Goal: Task Accomplishment & Management: Manage account settings

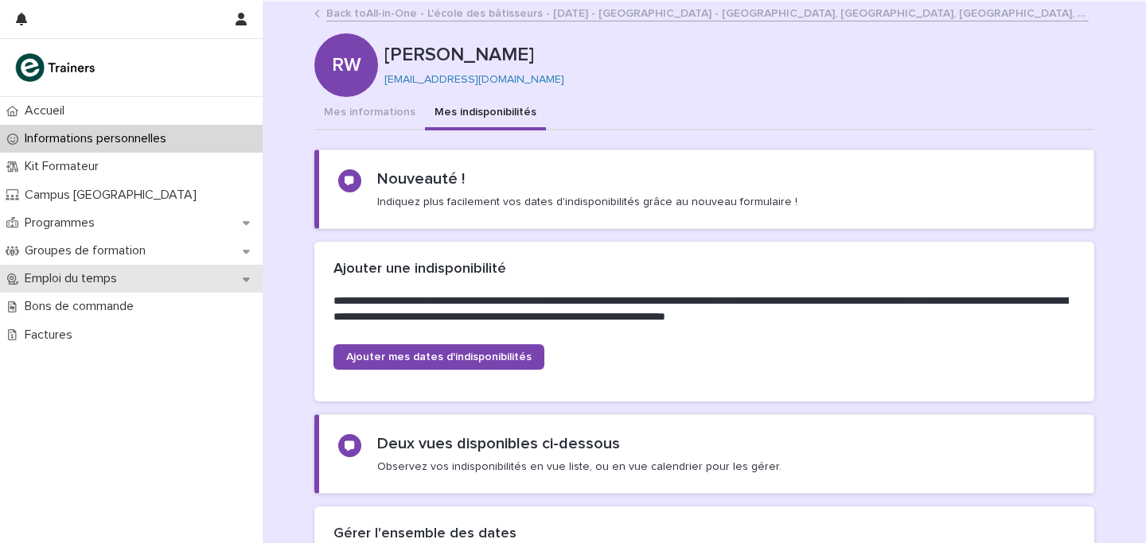
click at [75, 281] on p "Emploi du temps" at bounding box center [73, 278] width 111 height 15
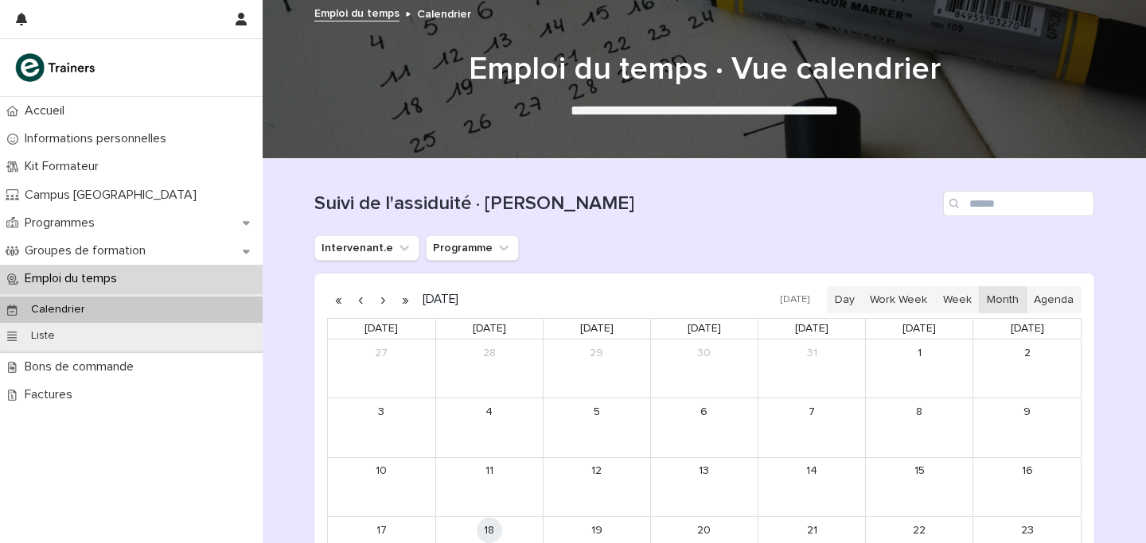
scroll to position [209, 0]
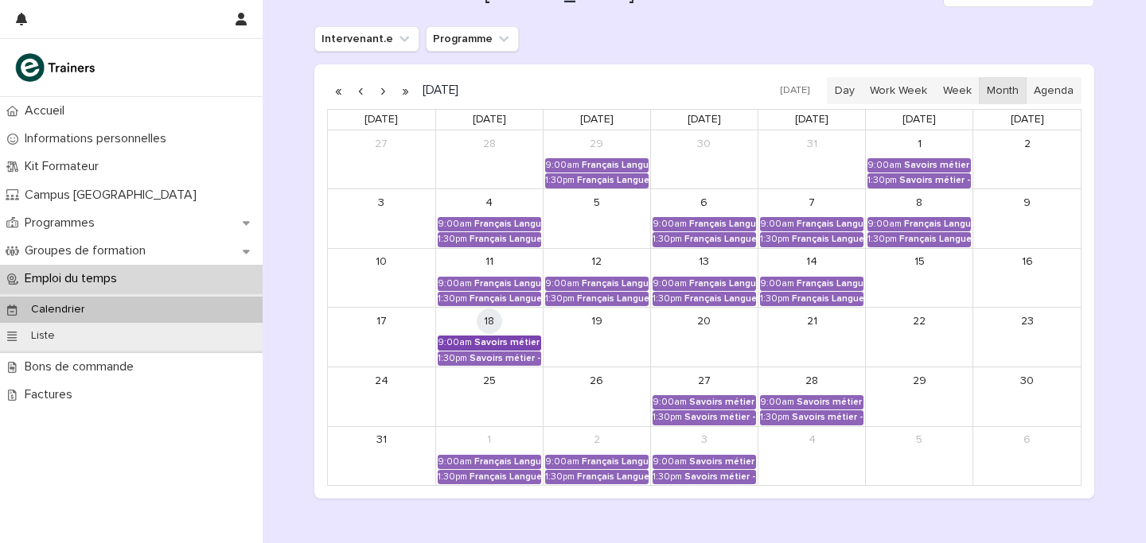
click at [534, 337] on link "9:00am Savoirs métier - Organisation et gestion des interventions quotidiennes" at bounding box center [489, 343] width 103 height 14
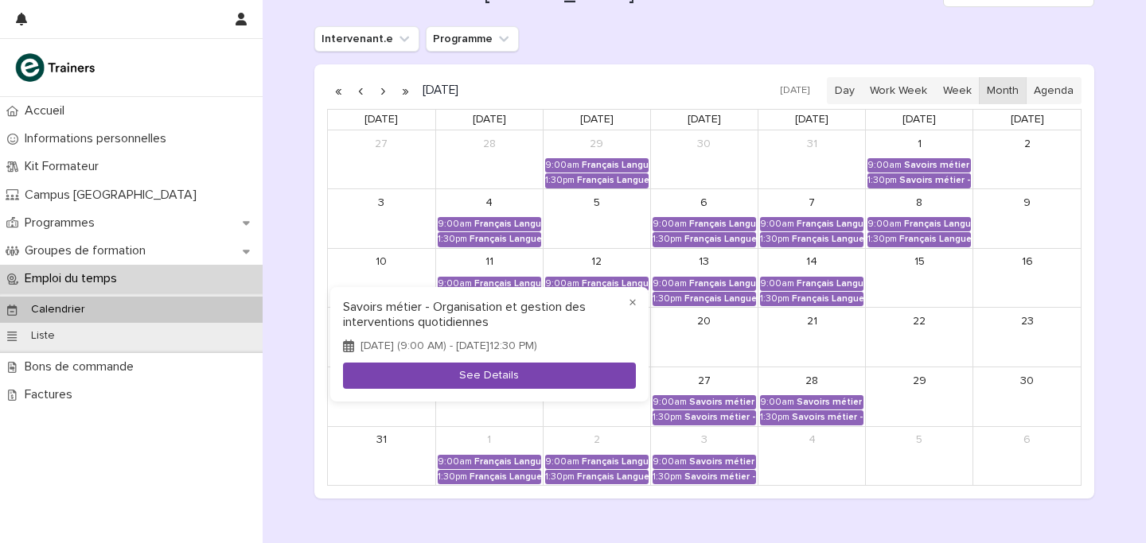
click at [541, 376] on button "See Details" at bounding box center [489, 376] width 293 height 26
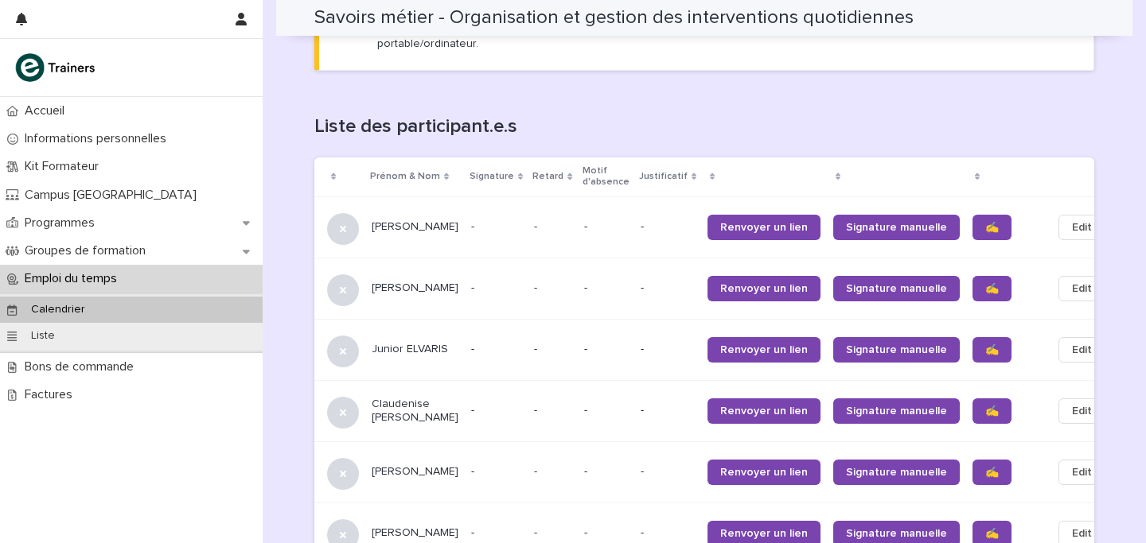
scroll to position [1045, 0]
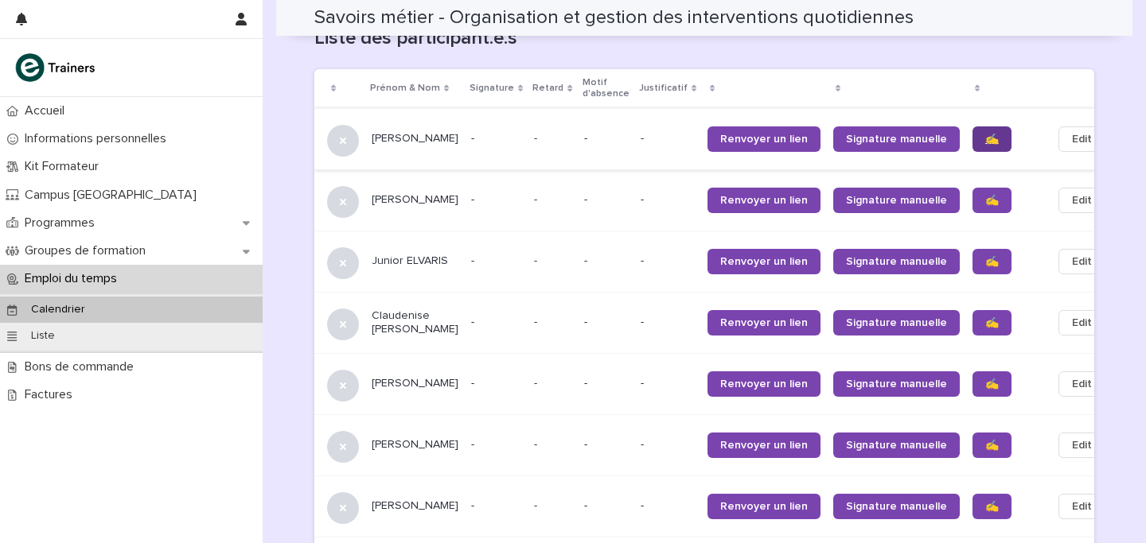
click at [972, 130] on link "✍️" at bounding box center [991, 138] width 39 height 25
click at [985, 195] on span "✍️" at bounding box center [992, 200] width 14 height 11
click at [985, 256] on span "✍️" at bounding box center [992, 261] width 14 height 11
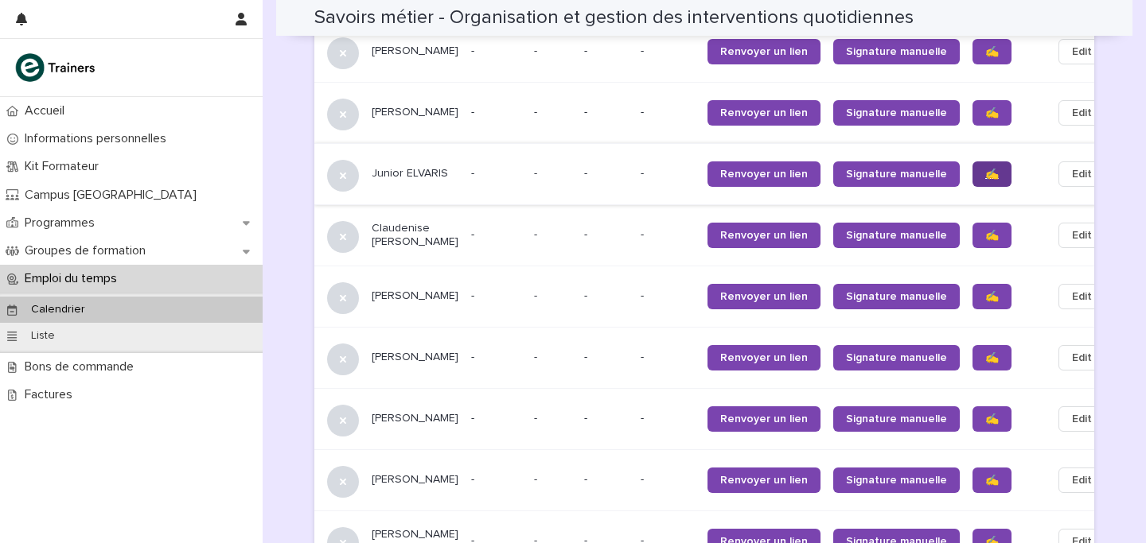
scroll to position [1134, 0]
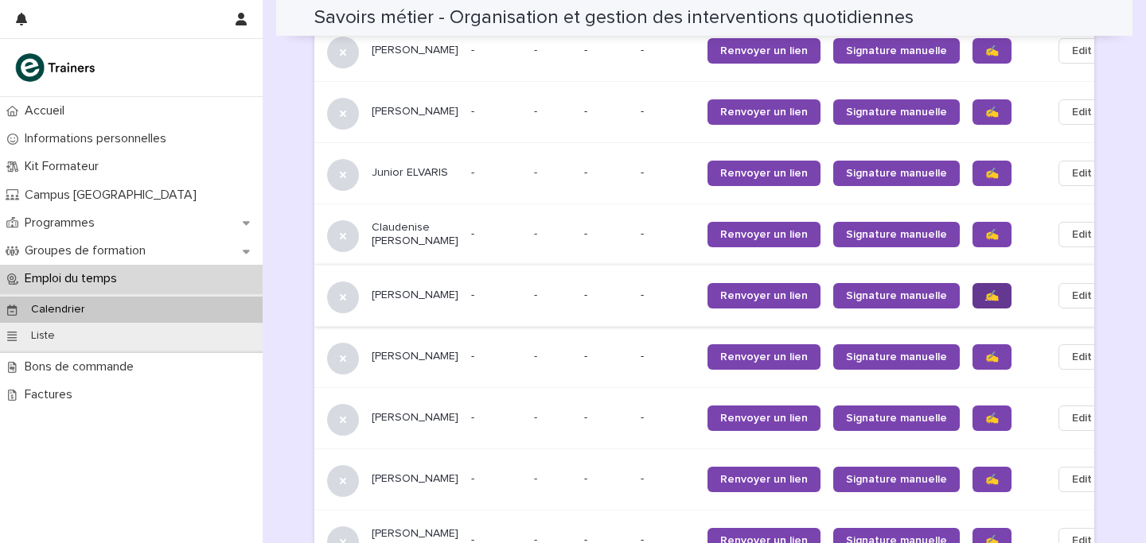
click at [985, 290] on span "✍️" at bounding box center [992, 295] width 14 height 11
click at [985, 352] on span "✍️" at bounding box center [992, 357] width 14 height 11
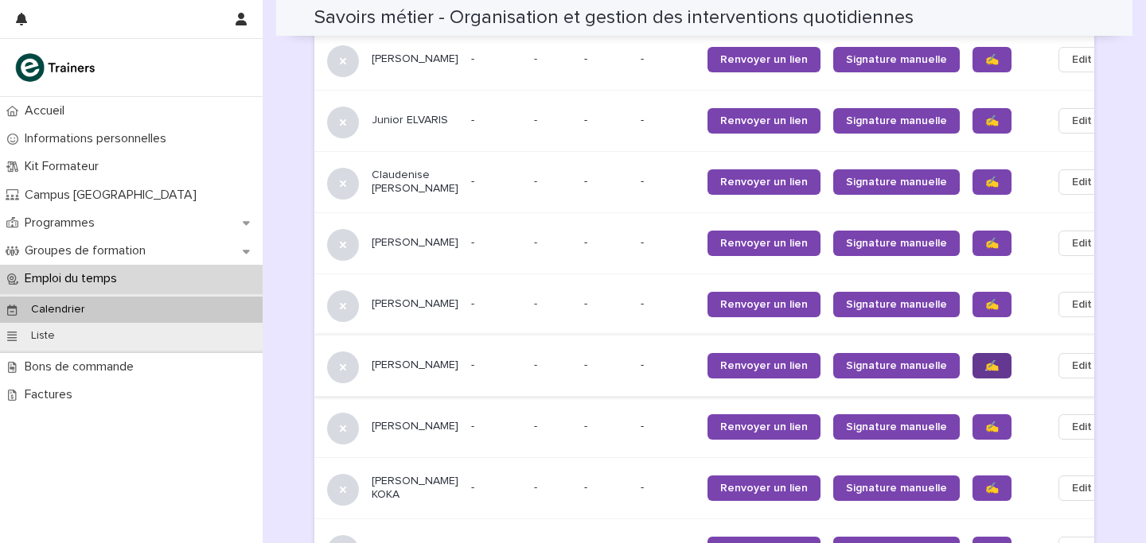
scroll to position [1185, 0]
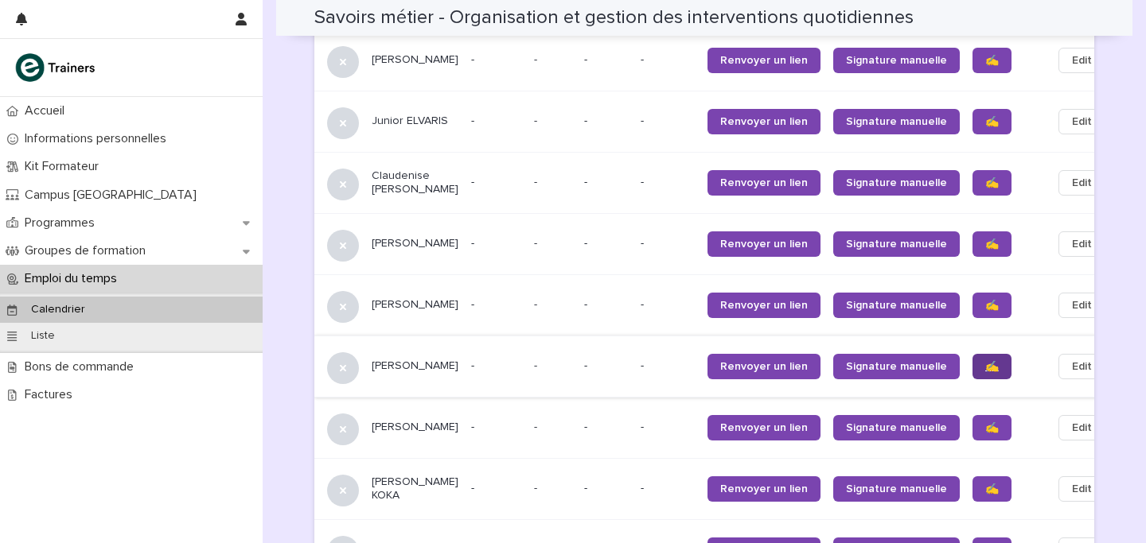
click at [985, 361] on span "✍️" at bounding box center [992, 366] width 14 height 11
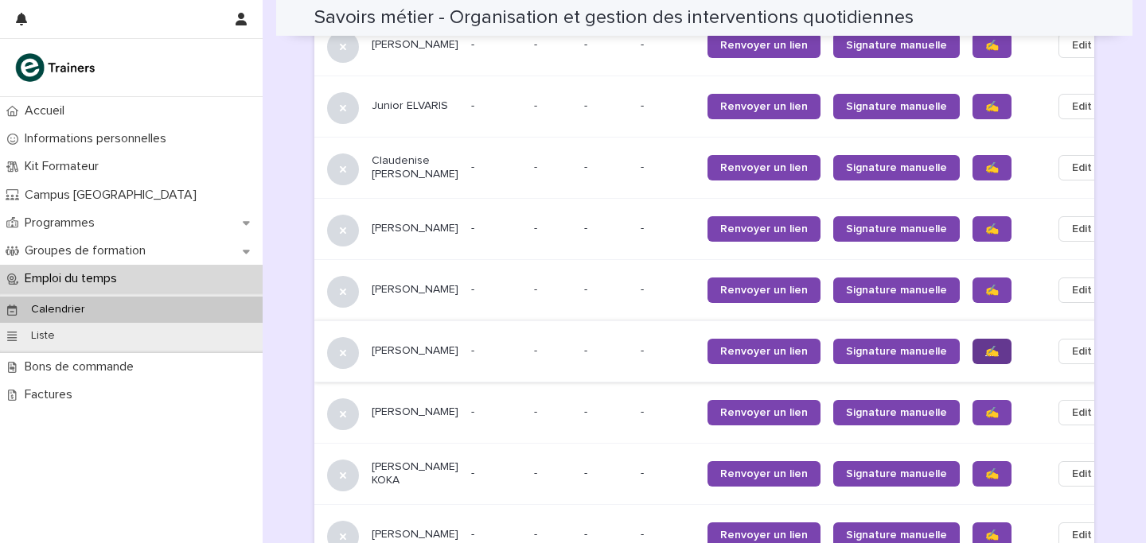
scroll to position [1202, 0]
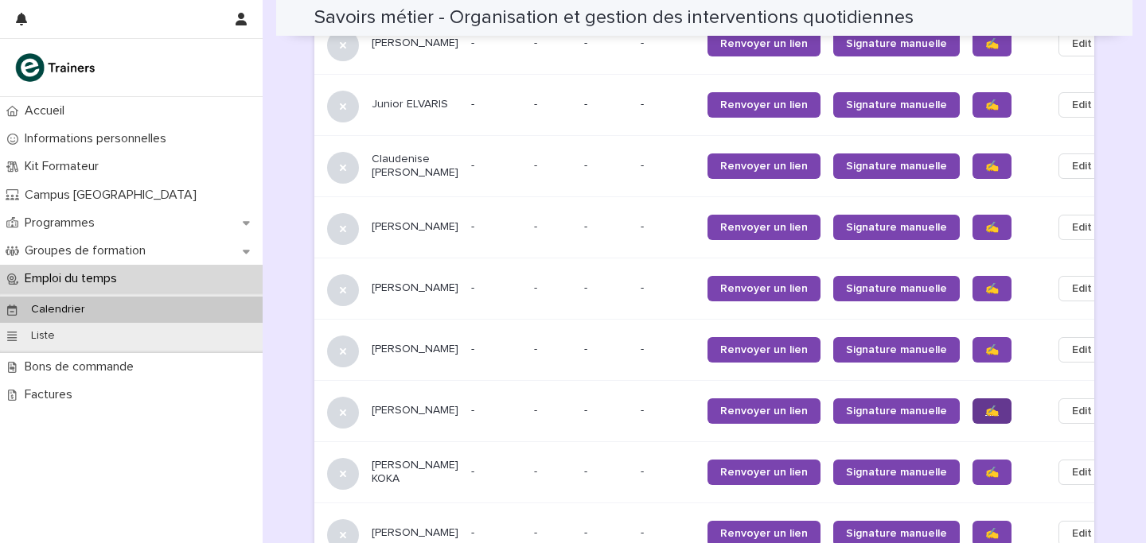
click at [972, 392] on div "✍️" at bounding box center [1005, 411] width 67 height 38
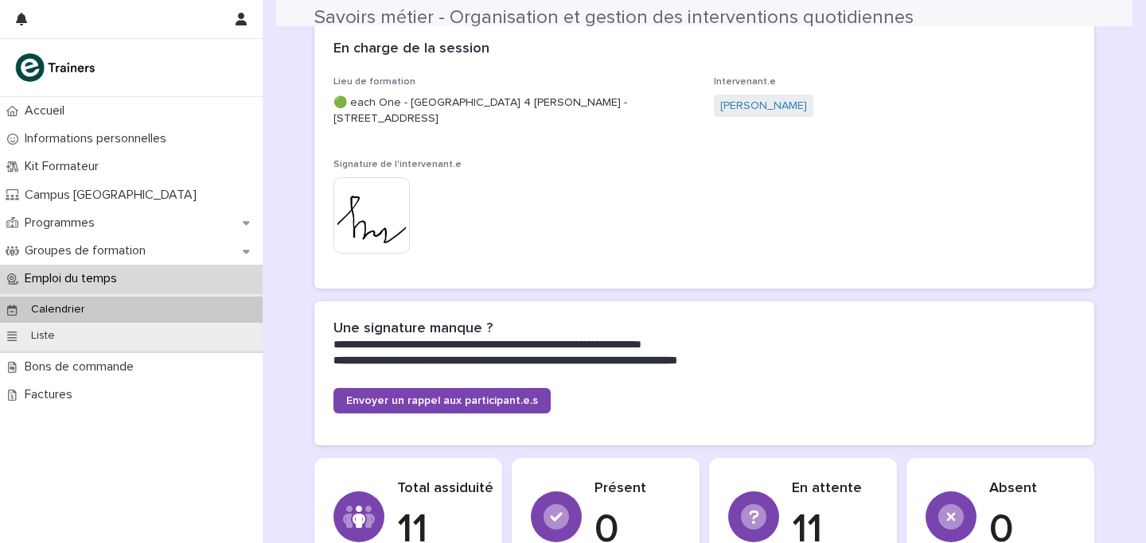
scroll to position [1348, 0]
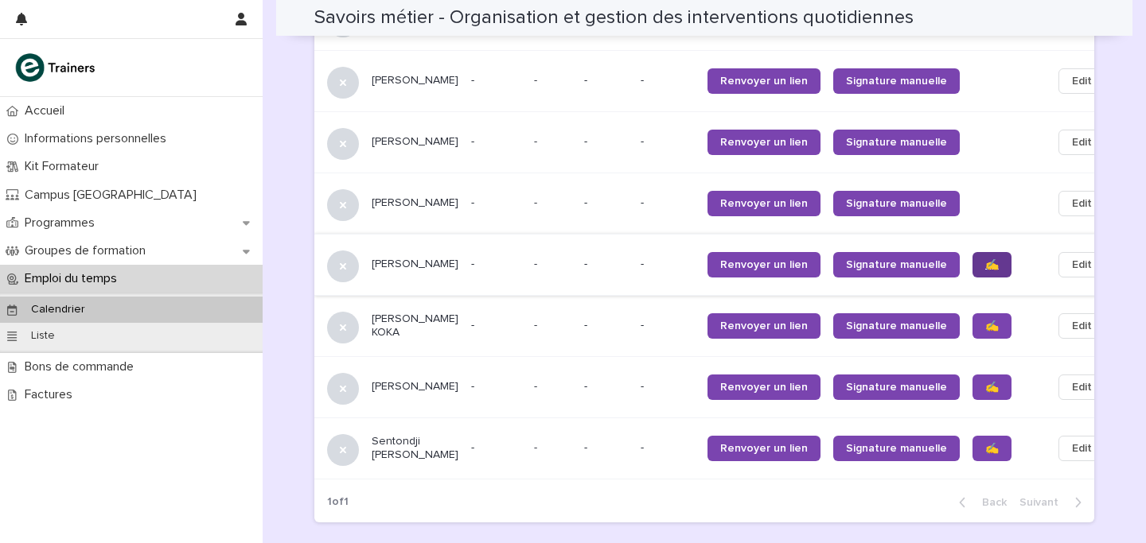
click at [972, 254] on link "✍️" at bounding box center [991, 264] width 39 height 25
click at [972, 436] on link "✍️" at bounding box center [991, 448] width 39 height 25
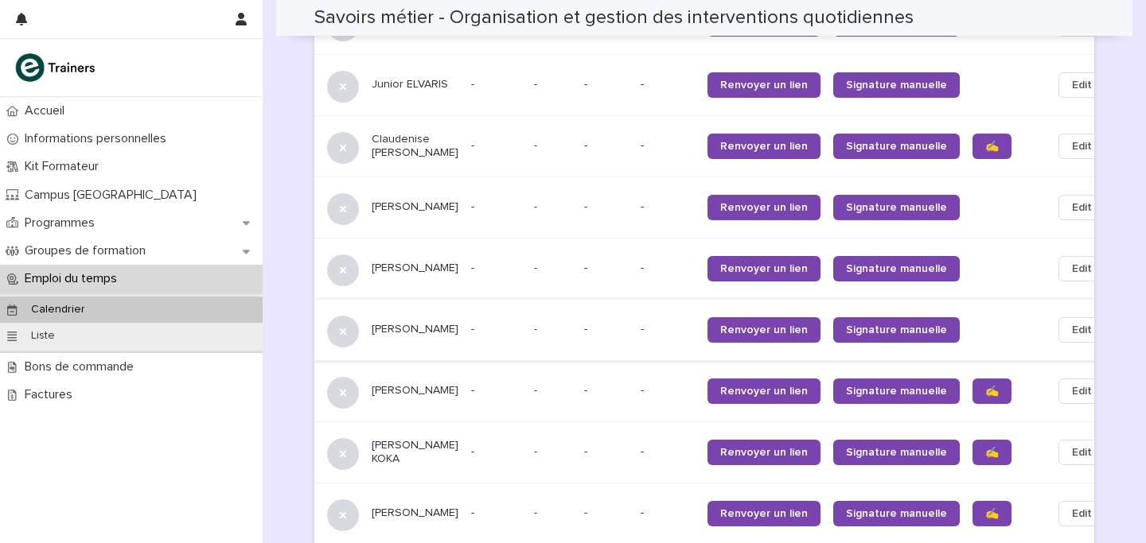
scroll to position [1408, 0]
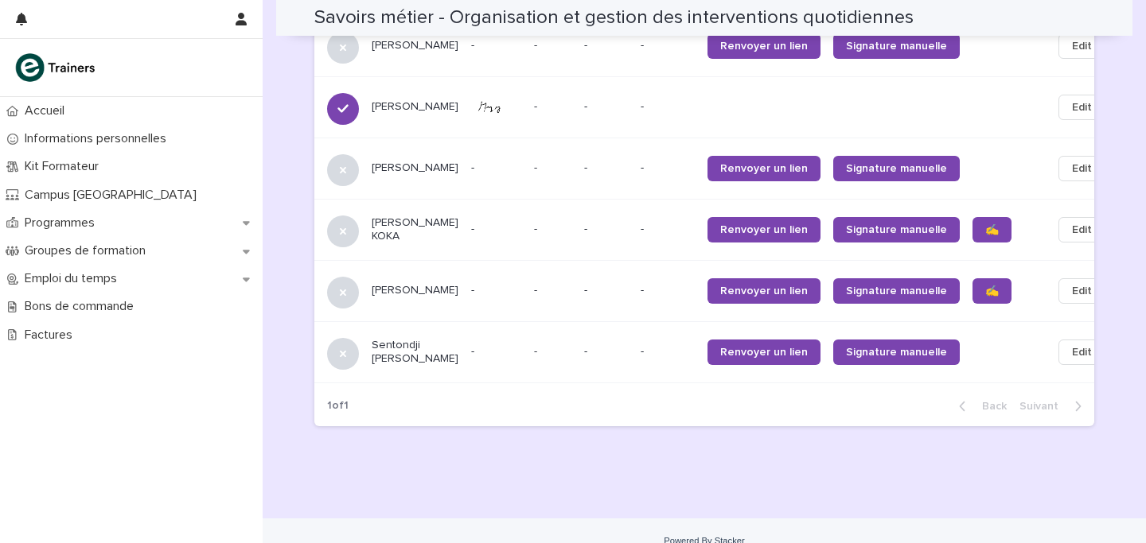
scroll to position [1448, 0]
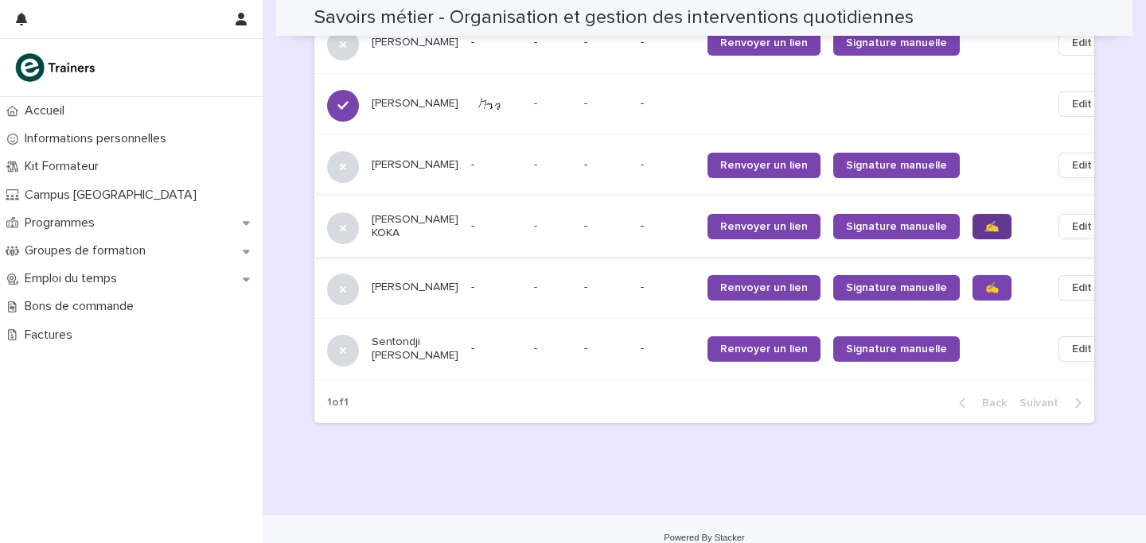
click at [972, 220] on link "✍️" at bounding box center [991, 226] width 39 height 25
